Goal: Information Seeking & Learning: Learn about a topic

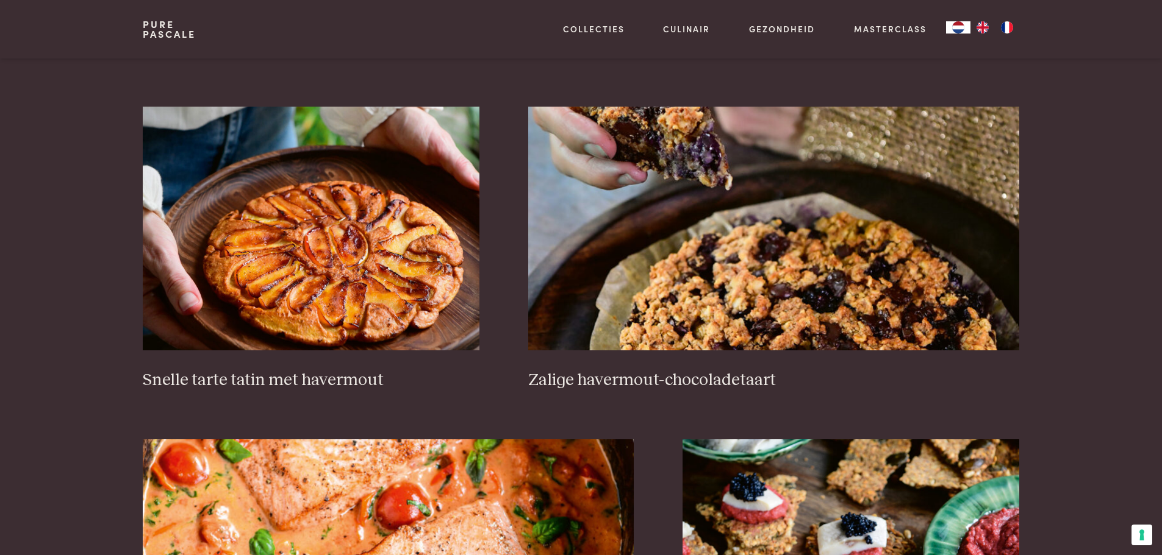
scroll to position [1890, 0]
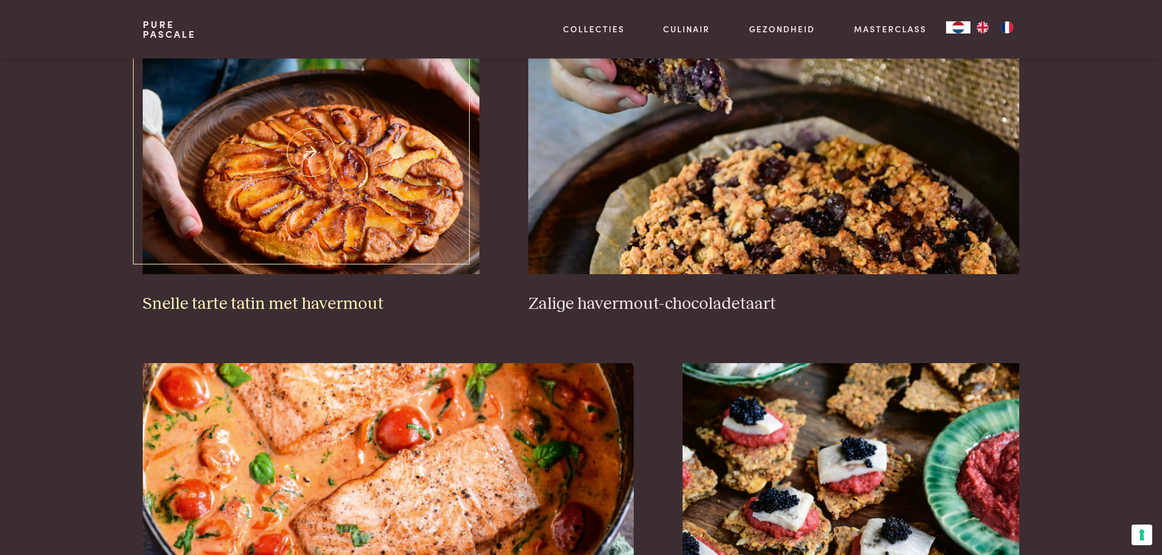
click at [240, 301] on h3 "Snelle tarte tatin met havermout" at bounding box center [311, 304] width 337 height 21
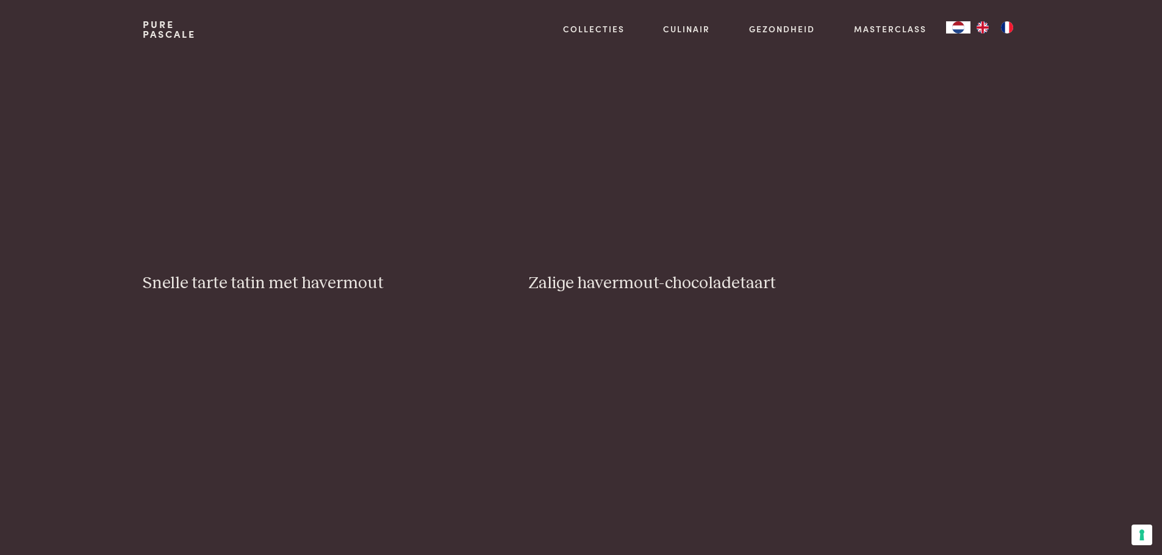
scroll to position [1890, 0]
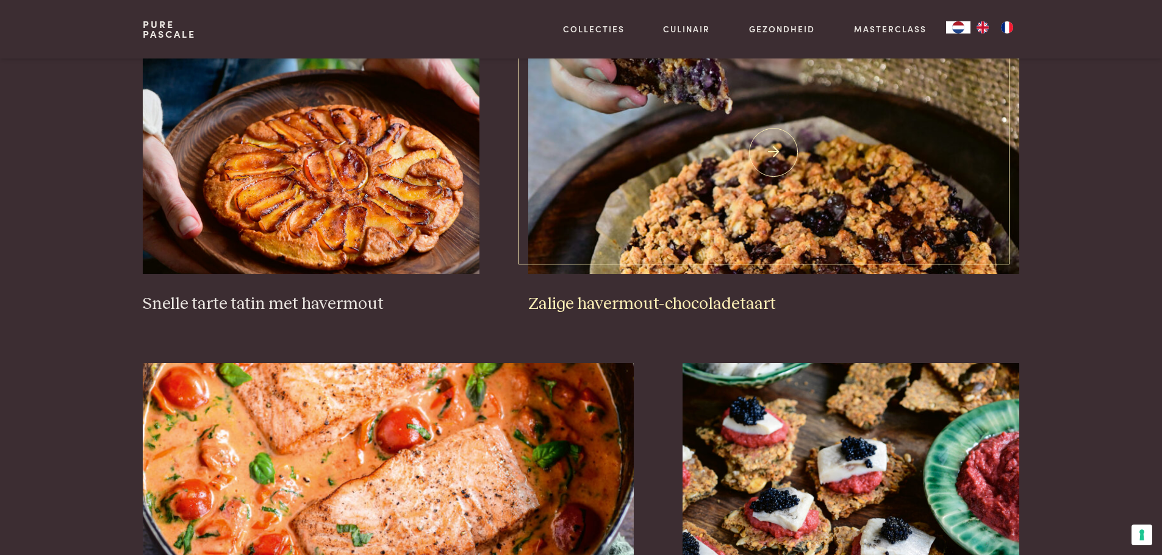
click at [607, 305] on h3 "Zalige havermout-chocoladetaart" at bounding box center [773, 304] width 491 height 21
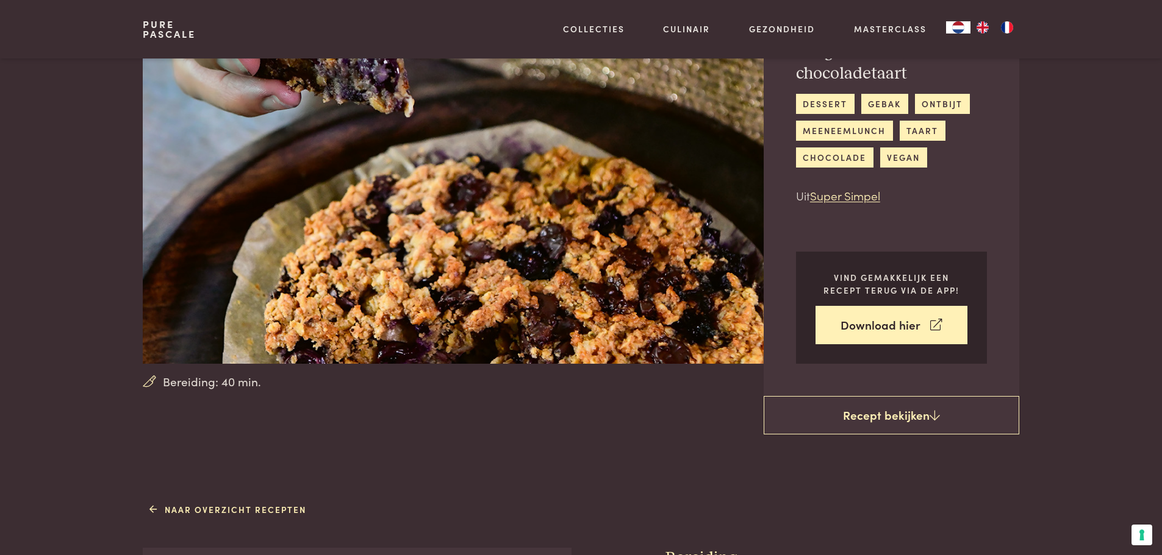
scroll to position [61, 0]
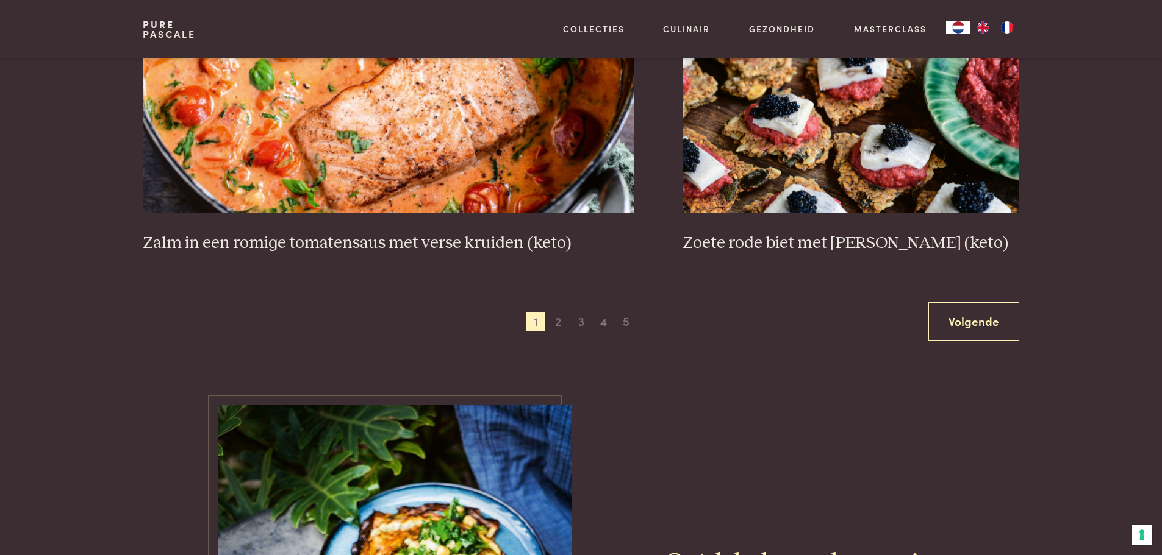
scroll to position [2378, 0]
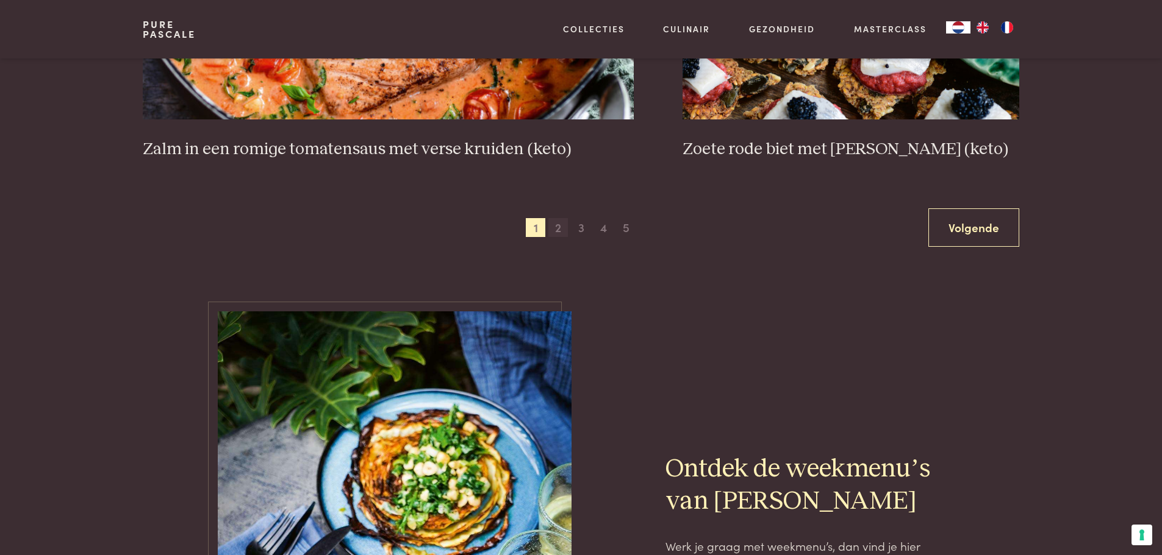
click at [561, 229] on span "2" at bounding box center [558, 228] width 20 height 20
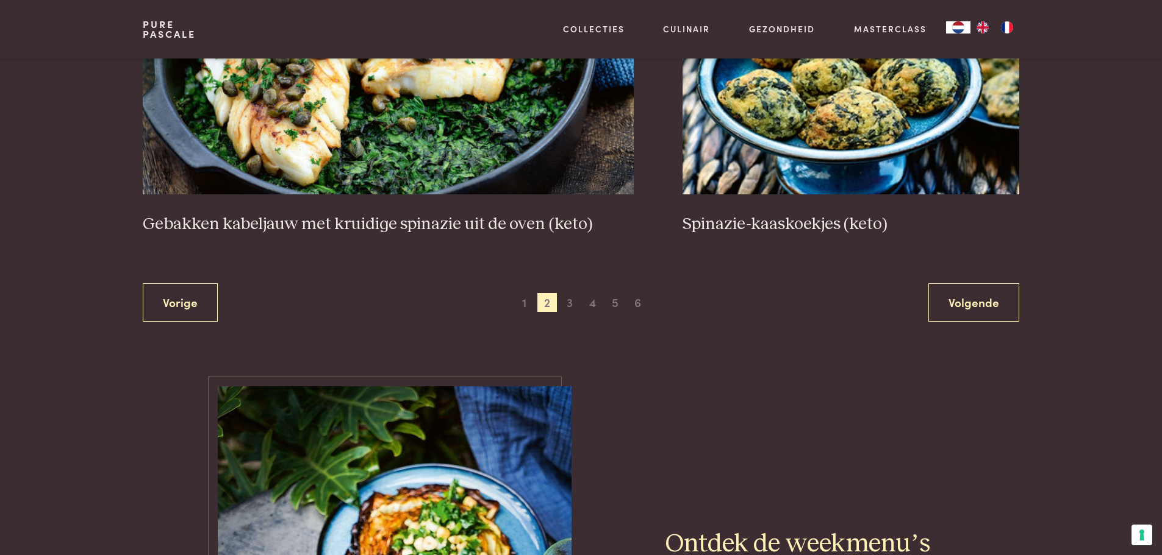
scroll to position [2353, 0]
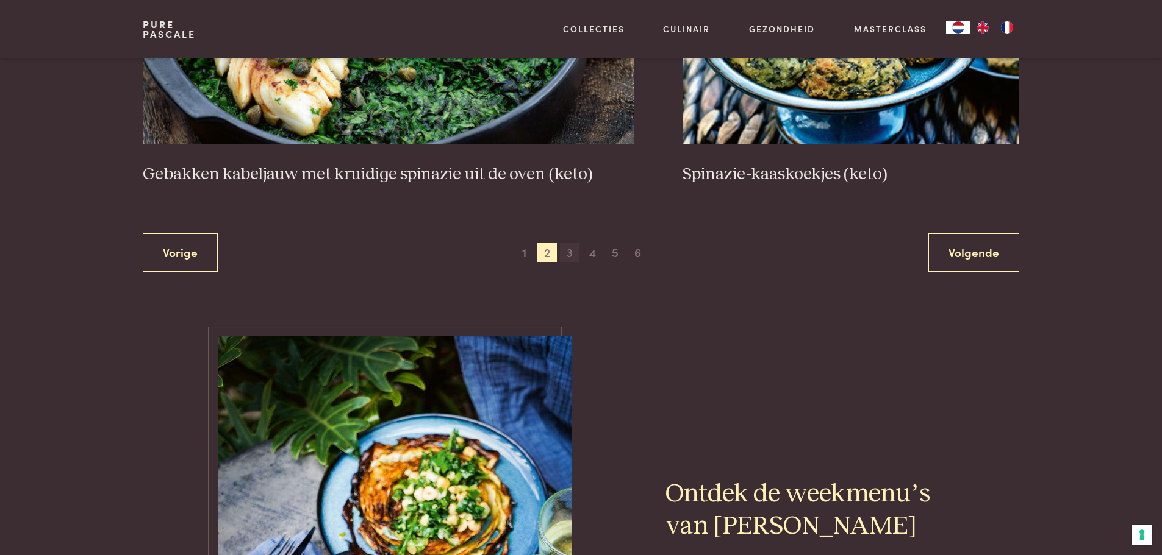
click at [570, 252] on span "3" at bounding box center [570, 253] width 20 height 20
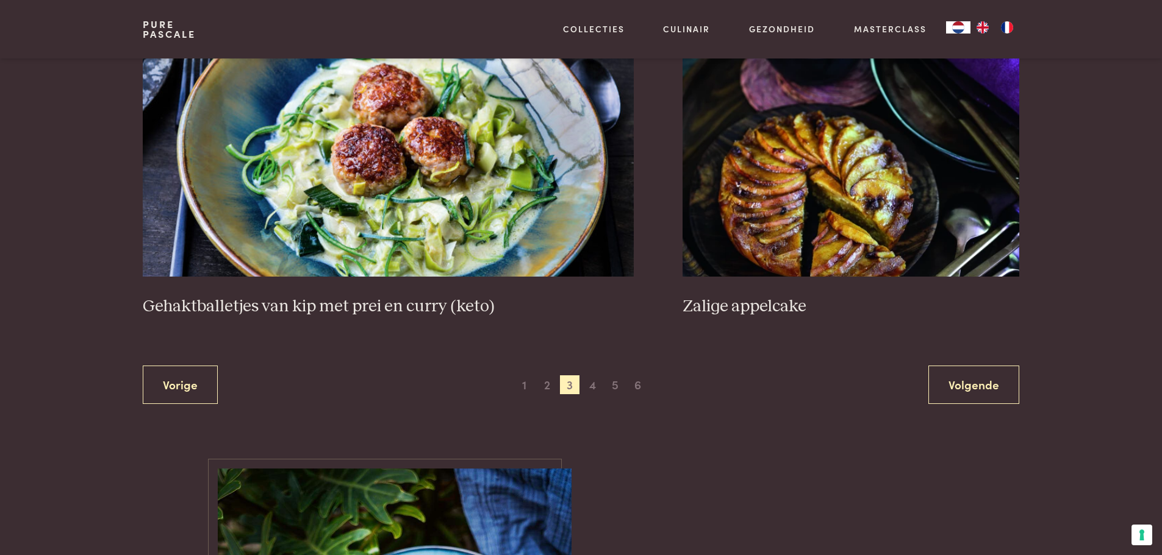
scroll to position [2292, 0]
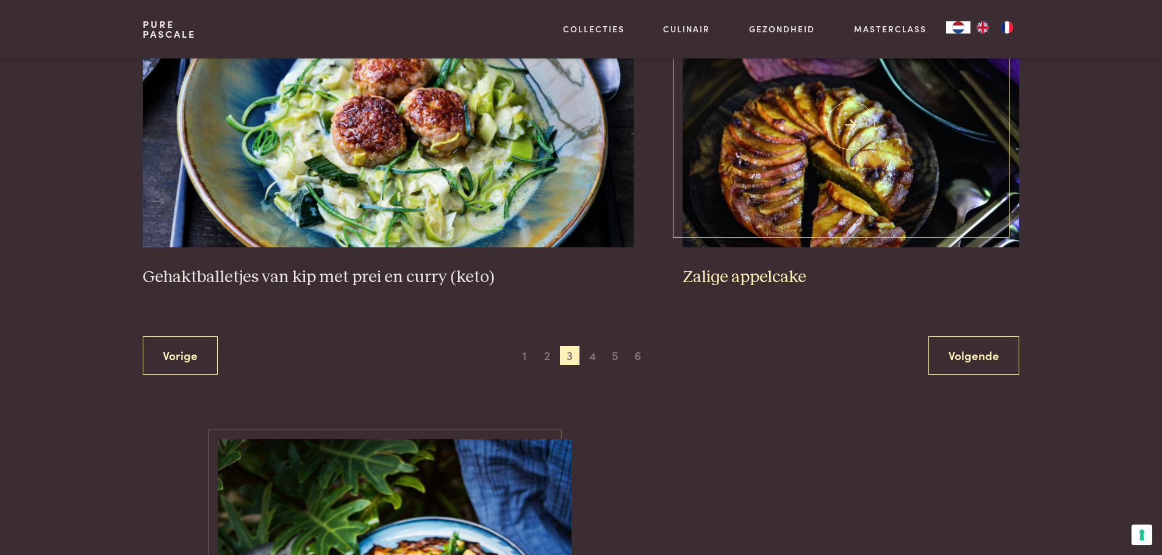
click at [769, 276] on h3 "Zalige appelcake" at bounding box center [850, 277] width 337 height 21
click at [591, 354] on span "4" at bounding box center [592, 356] width 20 height 20
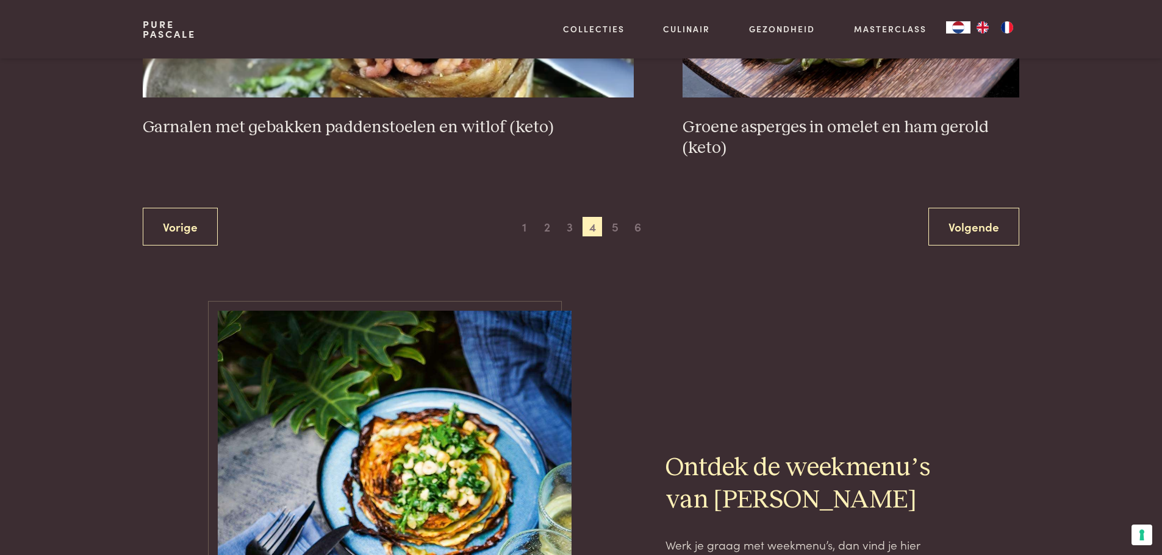
scroll to position [2414, 0]
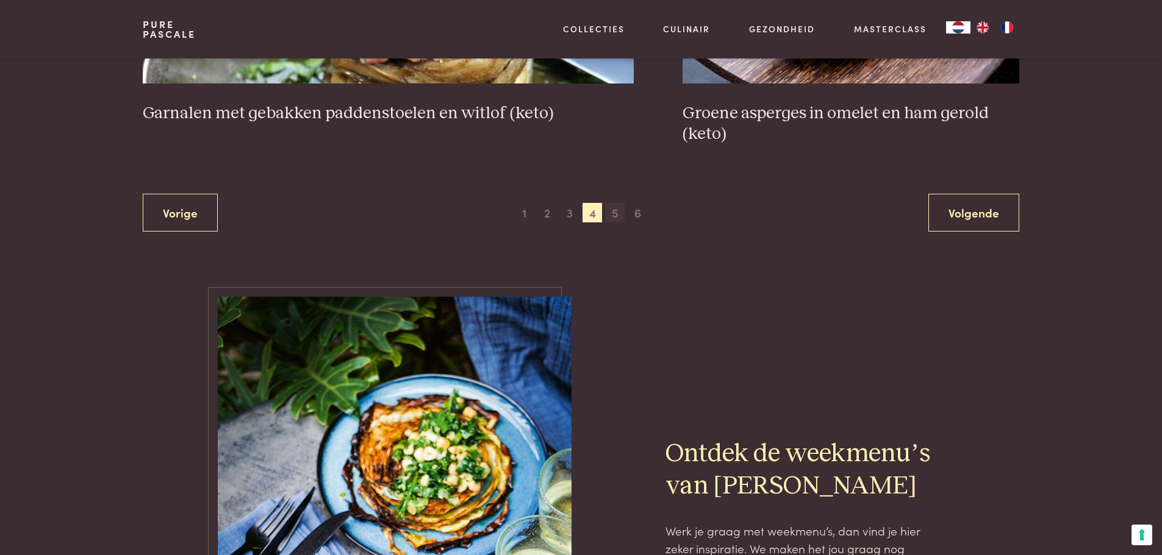
click at [615, 214] on span "5" at bounding box center [615, 213] width 20 height 20
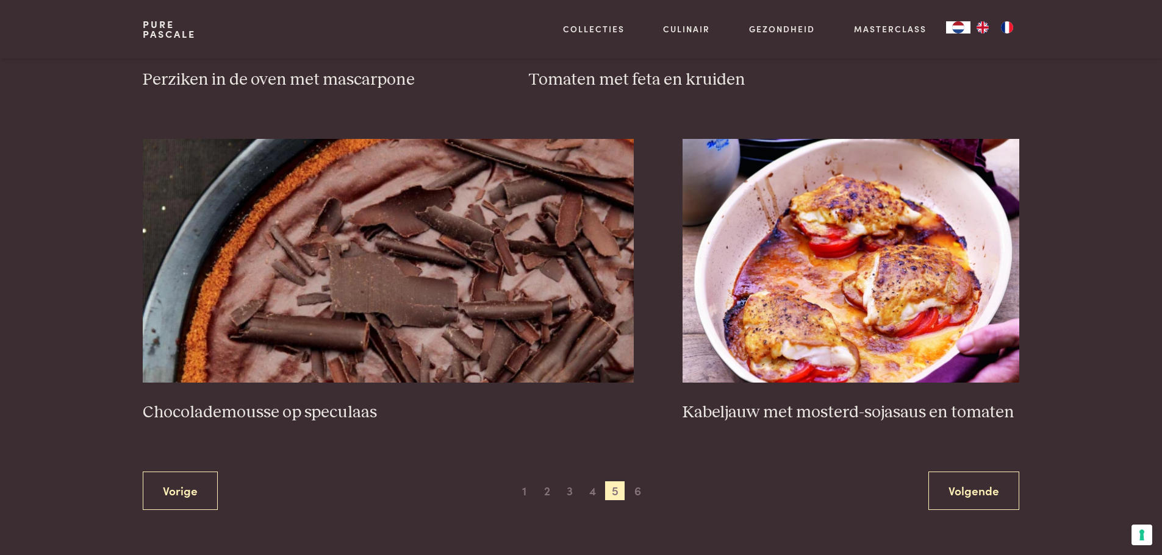
scroll to position [2170, 0]
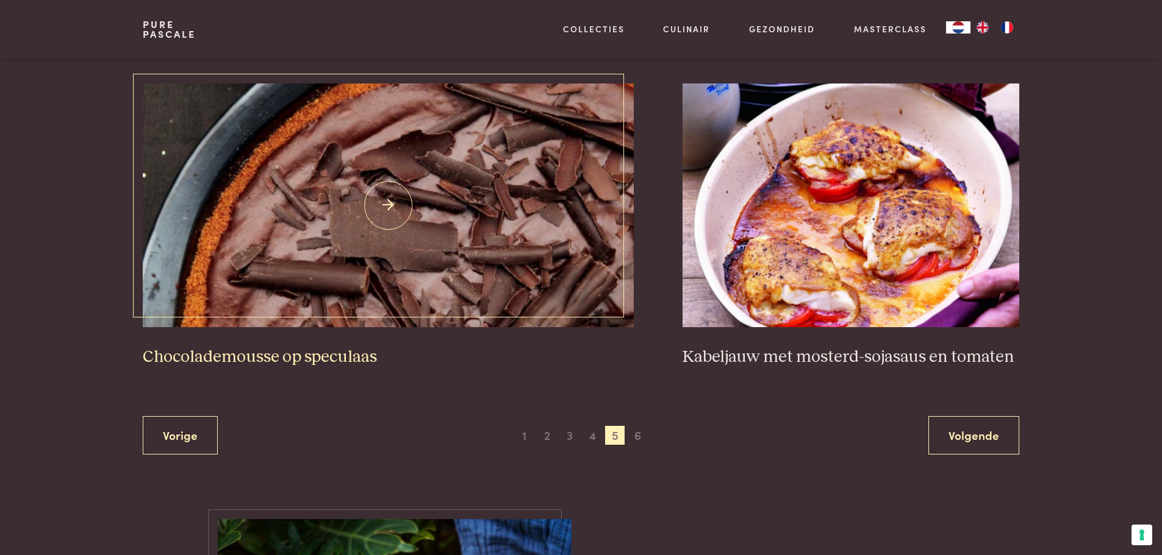
click at [254, 354] on h3 "Chocolademousse op speculaas" at bounding box center [388, 357] width 491 height 21
click at [640, 433] on span "6" at bounding box center [638, 436] width 20 height 20
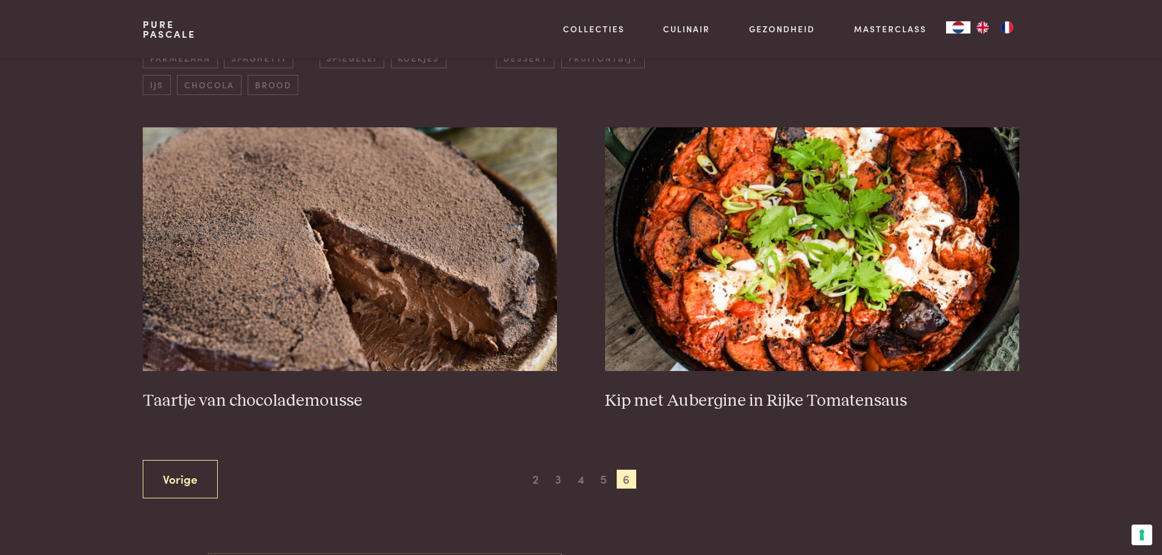
scroll to position [524, 0]
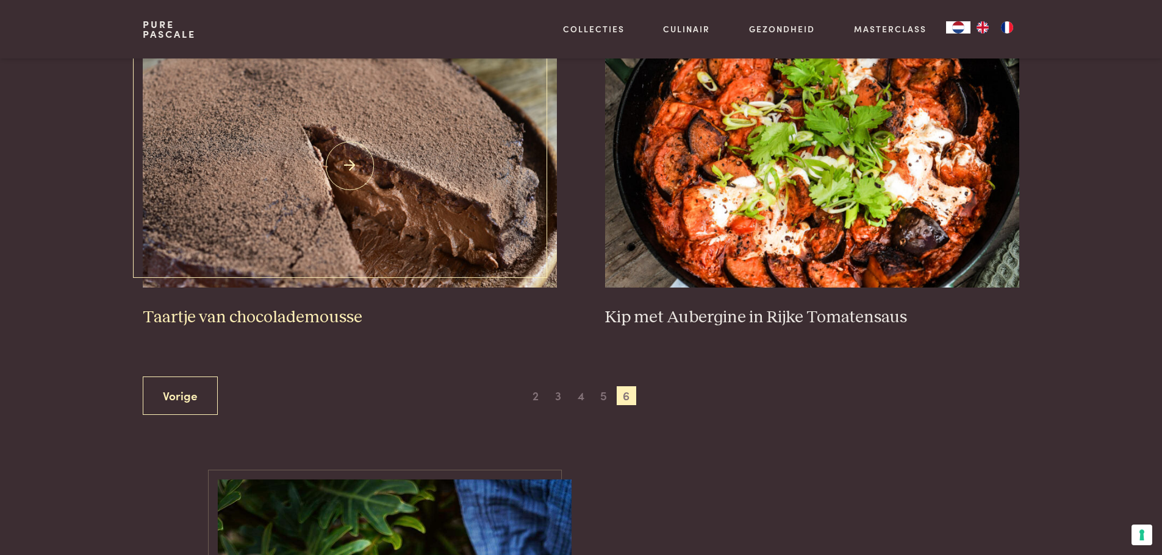
click at [343, 310] on h3 "Taartje van chocolademousse" at bounding box center [349, 317] width 413 height 21
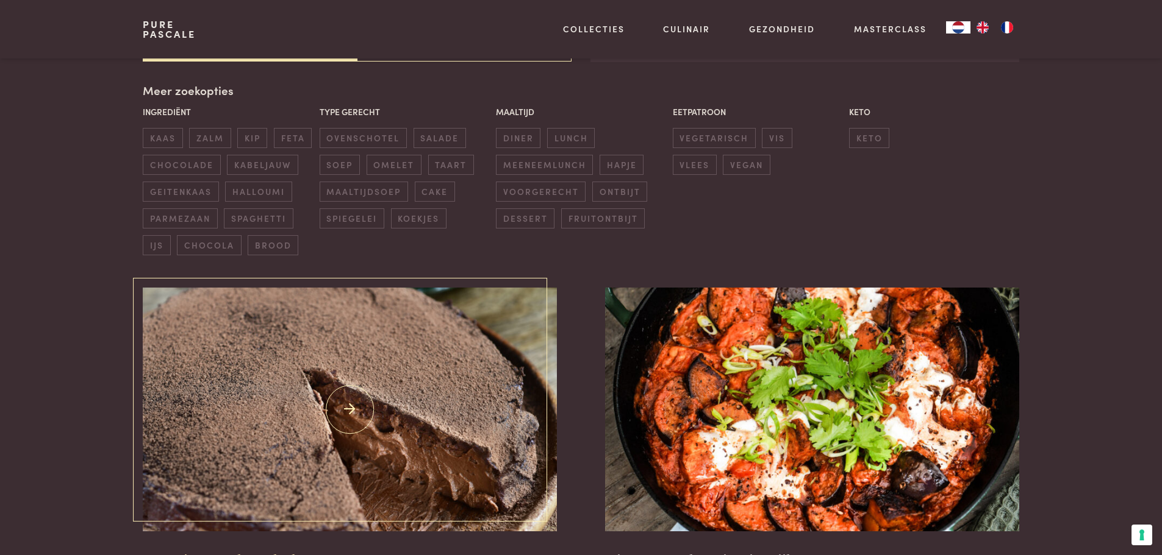
scroll to position [97, 0]
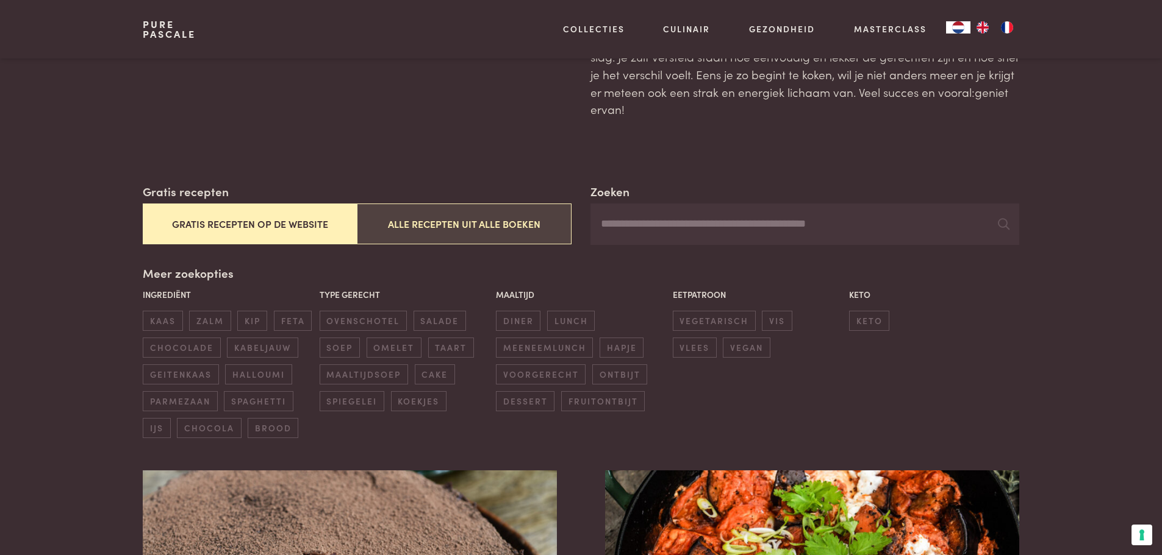
click at [507, 218] on button "Alle recepten uit alle boeken" at bounding box center [464, 224] width 214 height 41
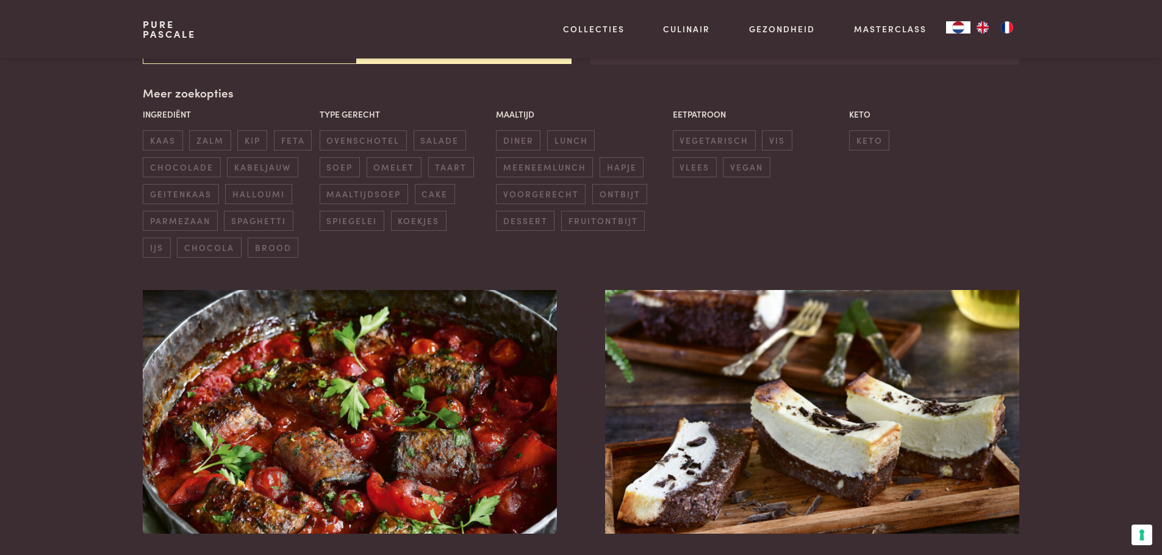
scroll to position [280, 0]
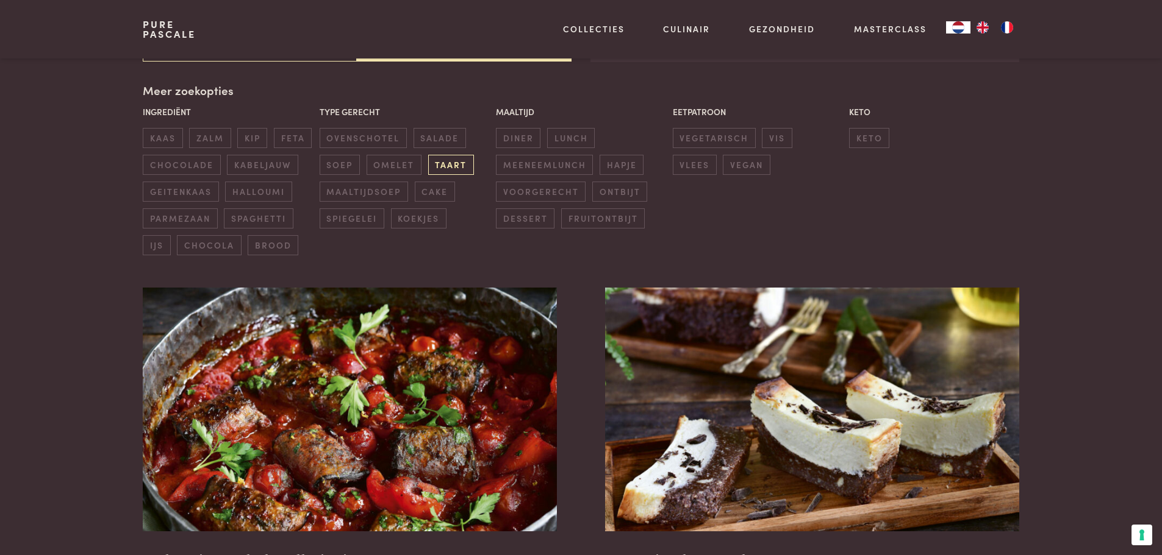
click at [448, 159] on span "taart" at bounding box center [451, 165] width 46 height 20
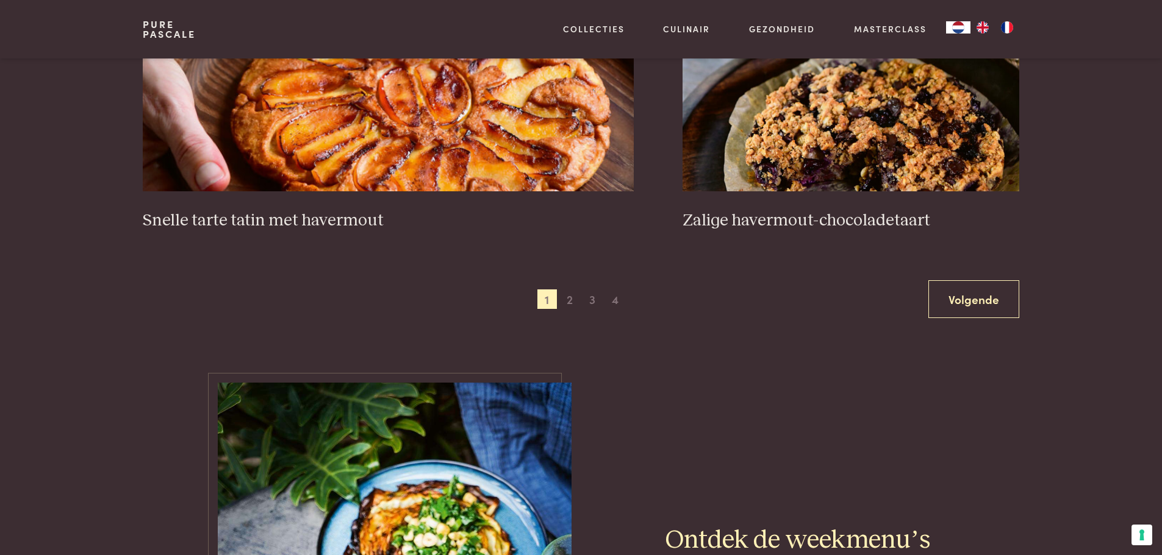
scroll to position [2292, 0]
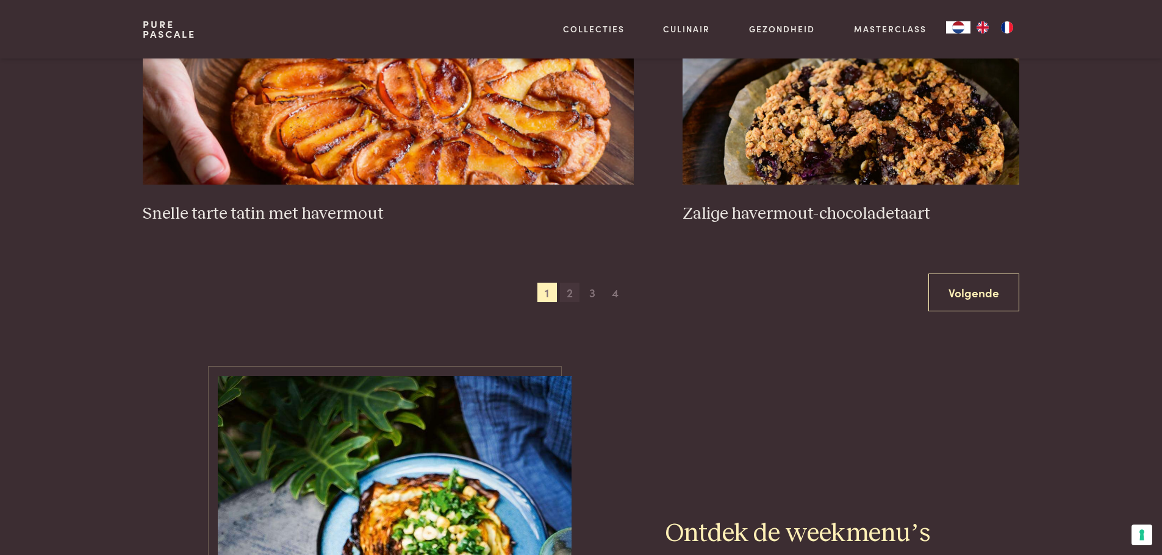
click at [568, 293] on span "2" at bounding box center [570, 293] width 20 height 20
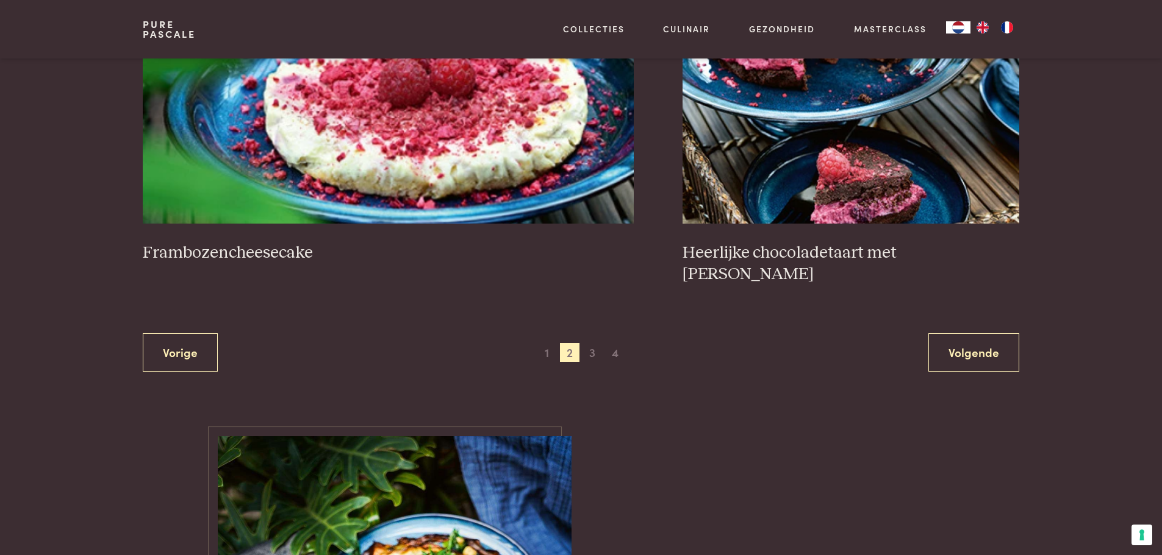
scroll to position [2292, 0]
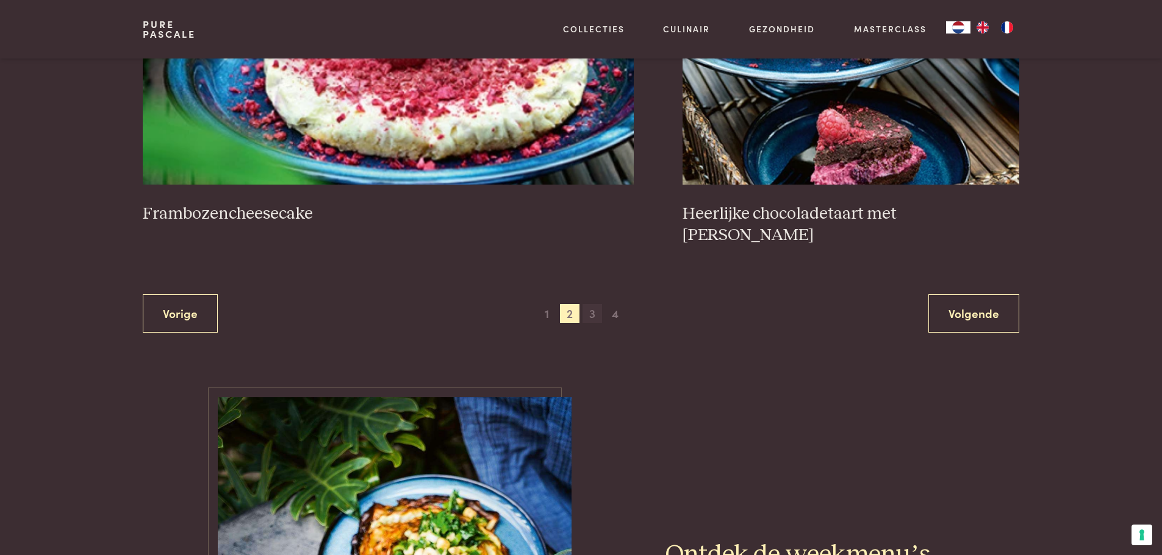
click at [591, 315] on span "3" at bounding box center [592, 314] width 20 height 20
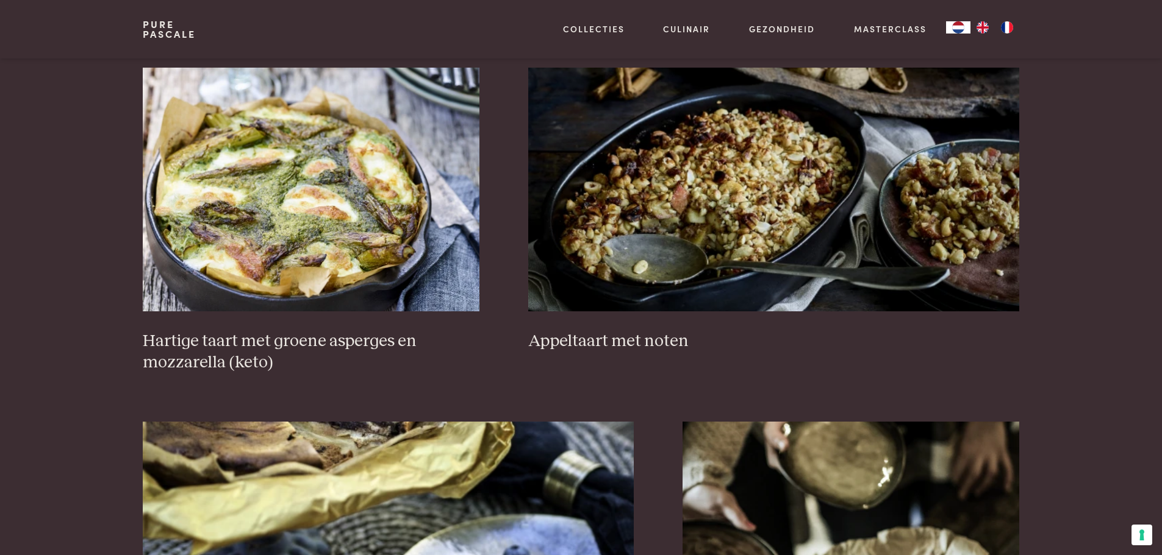
scroll to position [890, 0]
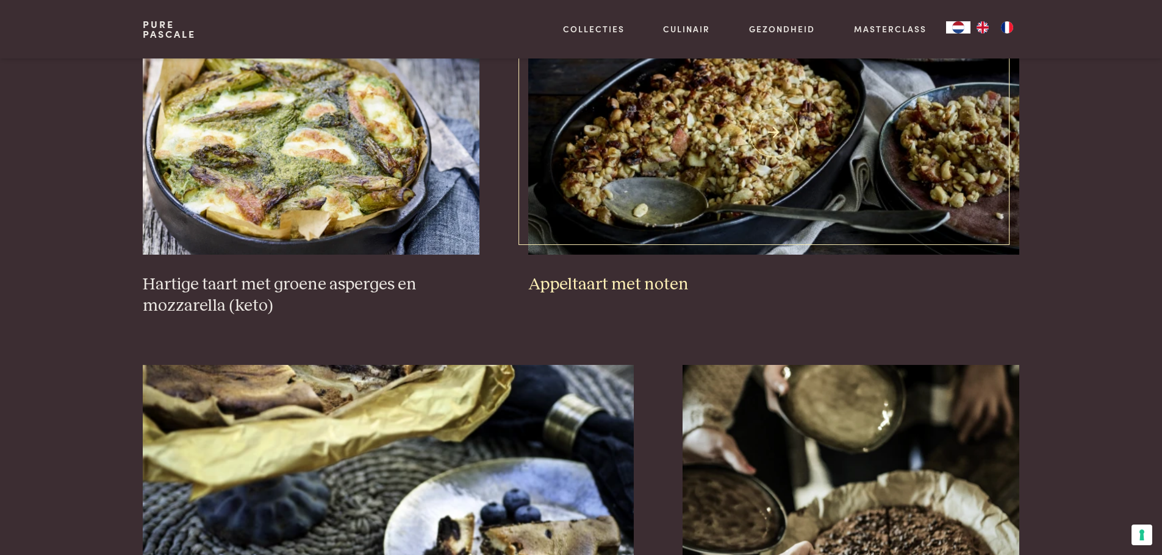
click at [621, 283] on h3 "Appeltaart met noten" at bounding box center [773, 284] width 491 height 21
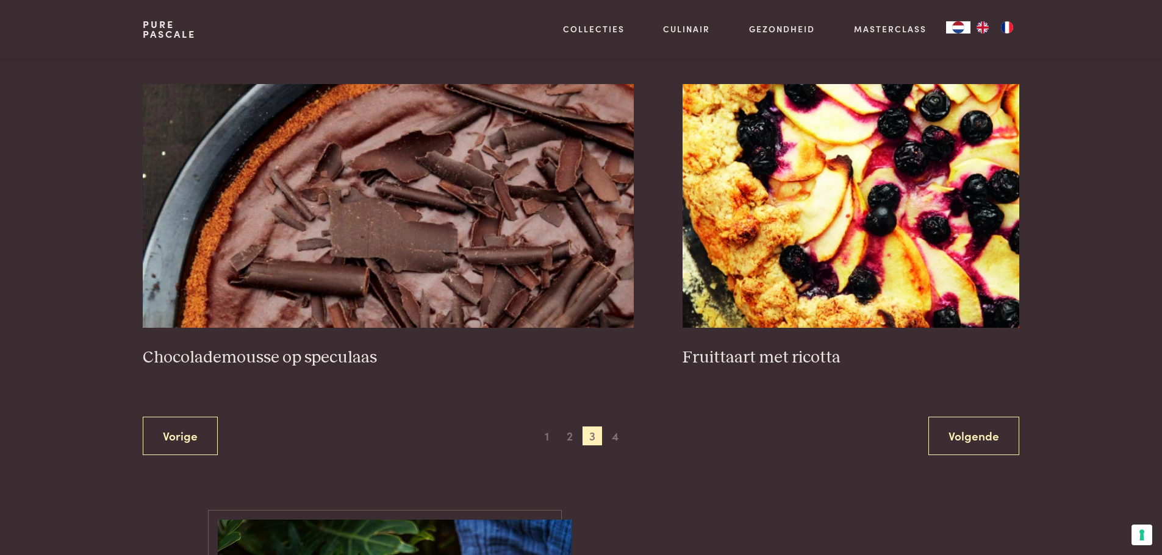
scroll to position [2170, 0]
click at [617, 435] on span "4" at bounding box center [615, 436] width 20 height 20
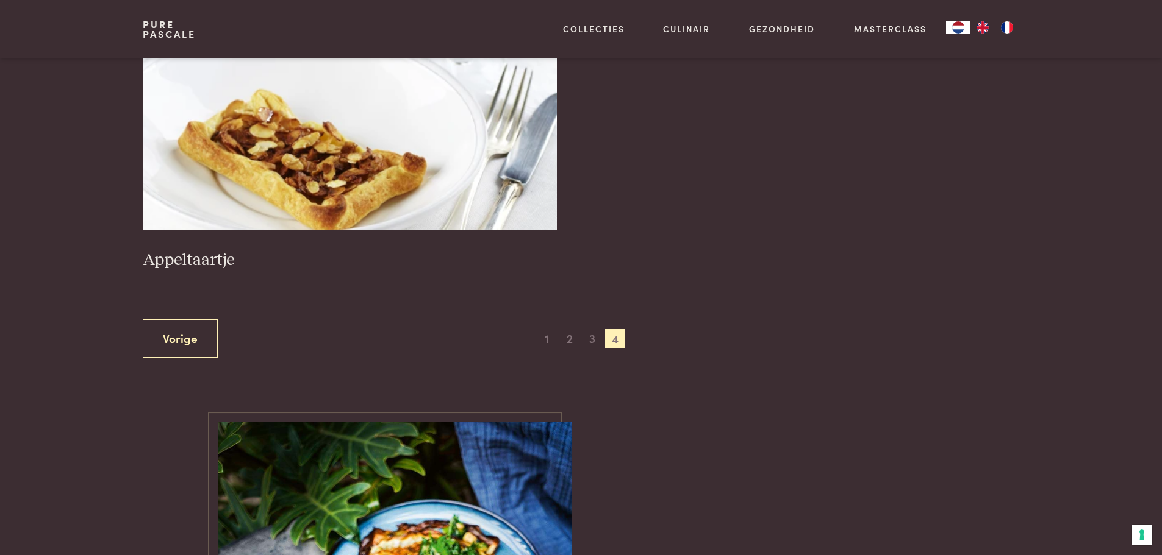
scroll to position [585, 0]
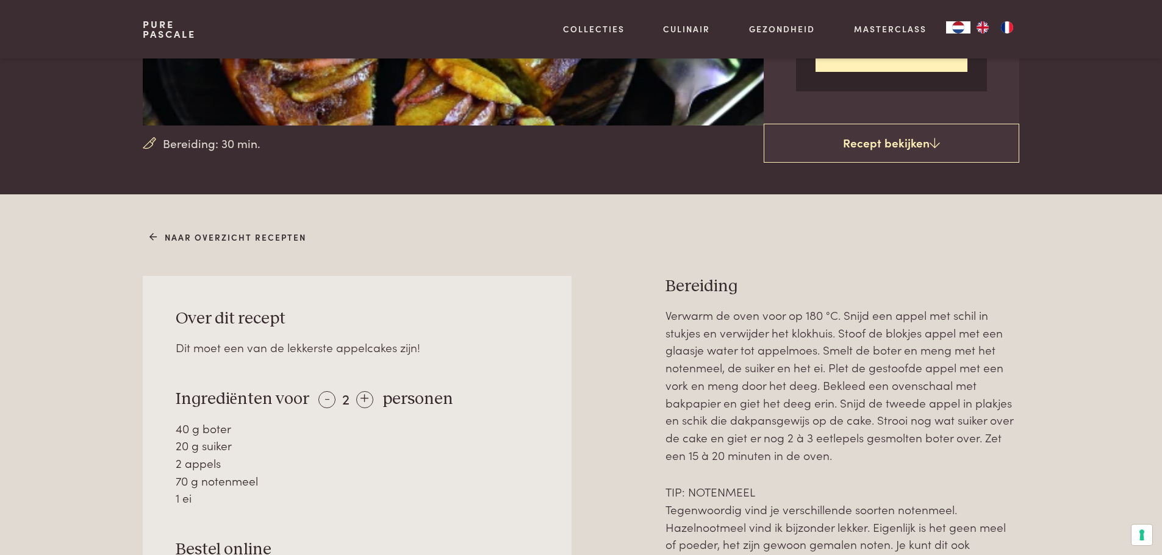
scroll to position [427, 0]
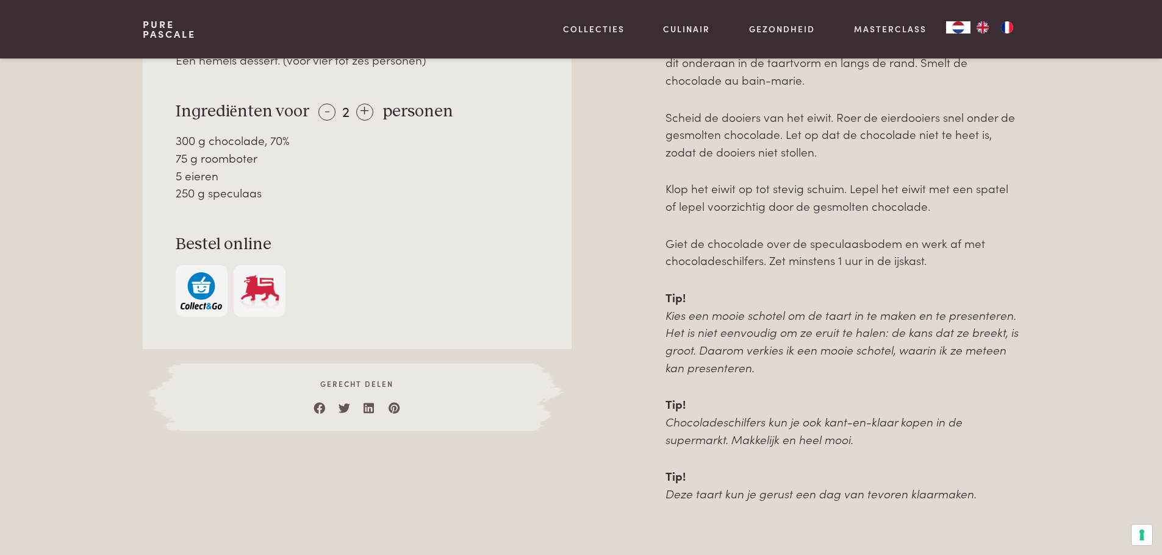
scroll to position [366, 0]
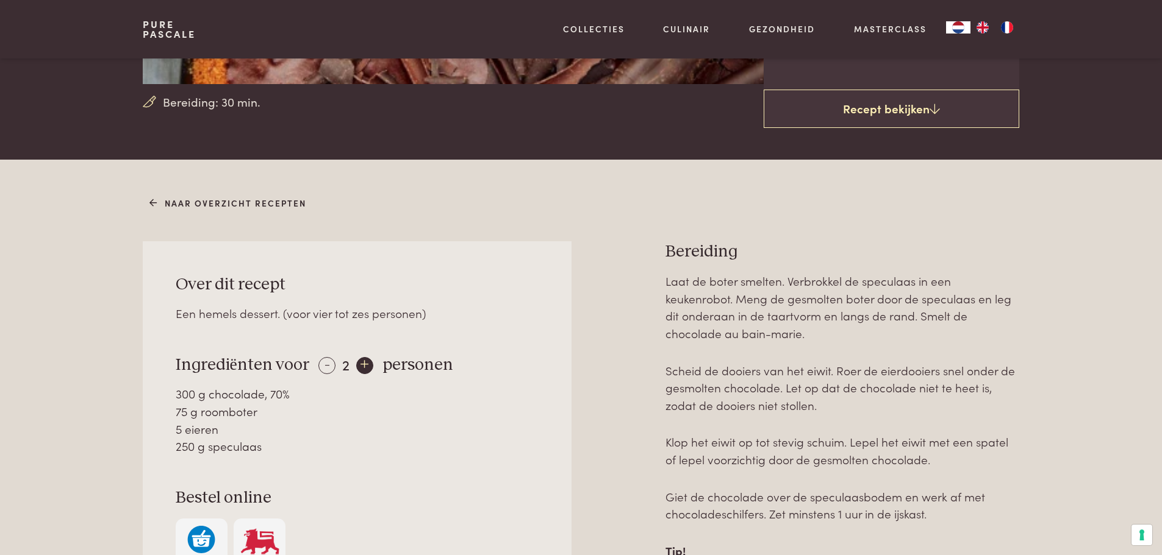
click at [365, 363] on div "+" at bounding box center [364, 365] width 17 height 17
click at [357, 359] on div "+" at bounding box center [364, 365] width 17 height 17
click at [364, 359] on div "+" at bounding box center [365, 365] width 17 height 17
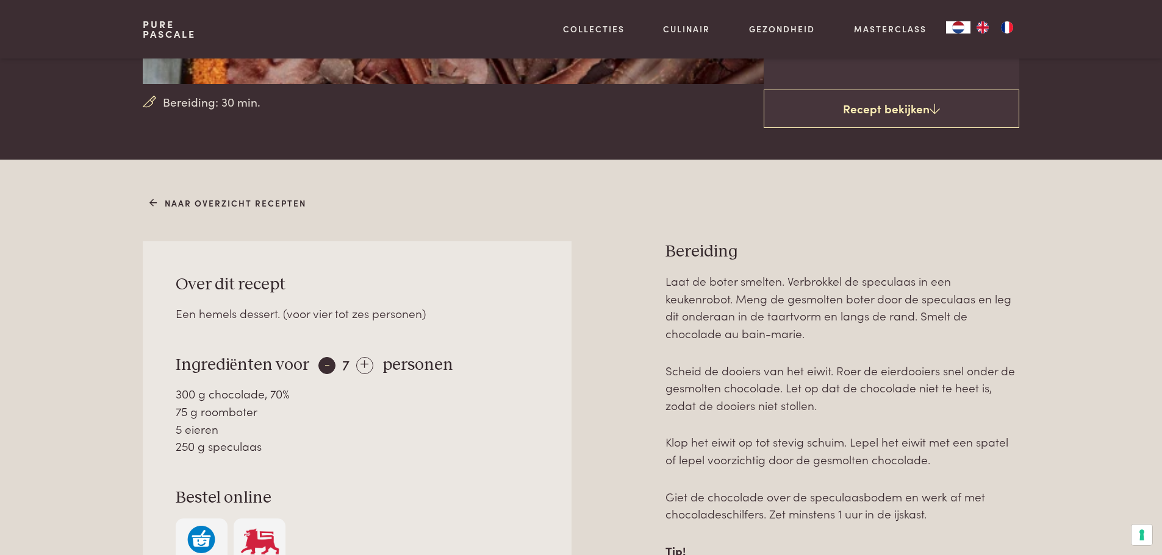
click at [319, 361] on div "-" at bounding box center [326, 365] width 17 height 17
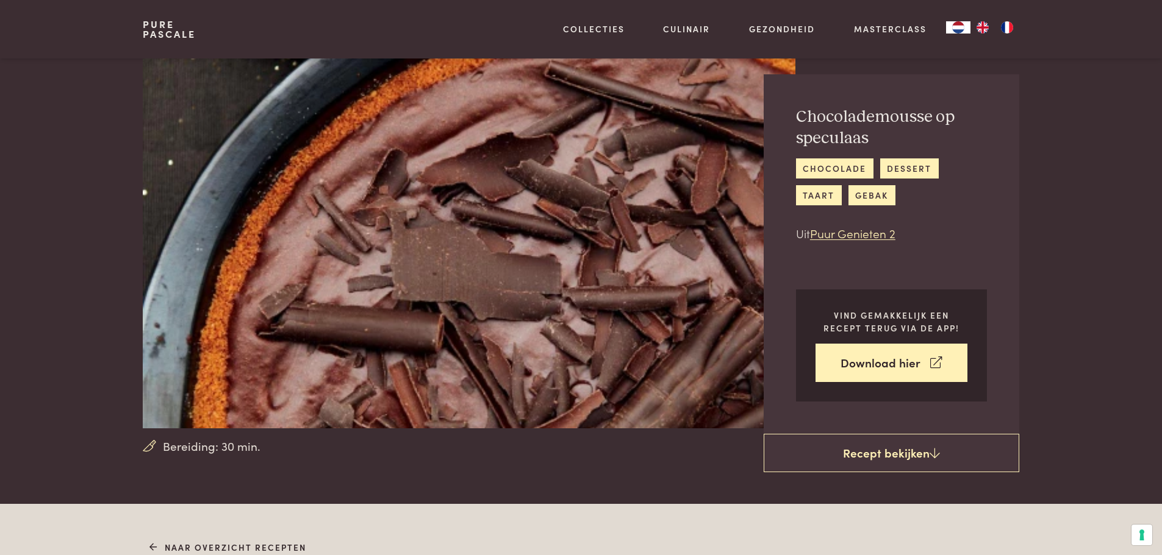
scroll to position [0, 0]
